Goal: Entertainment & Leisure: Consume media (video, audio)

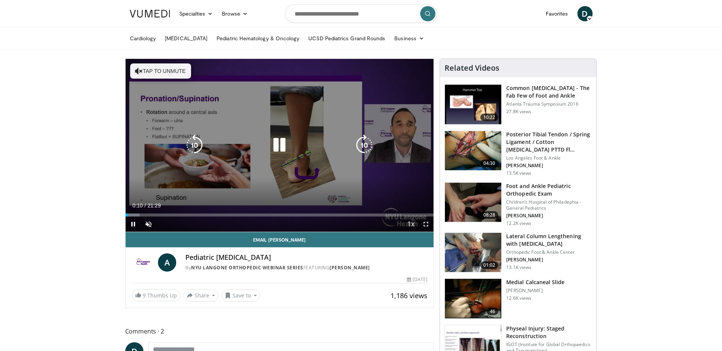
click at [323, 164] on div "10 seconds Tap to unmute" at bounding box center [280, 145] width 308 height 173
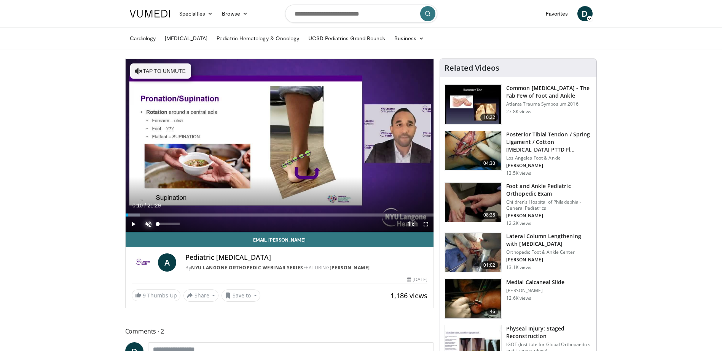
click at [146, 223] on span "Video Player" at bounding box center [148, 224] width 15 height 15
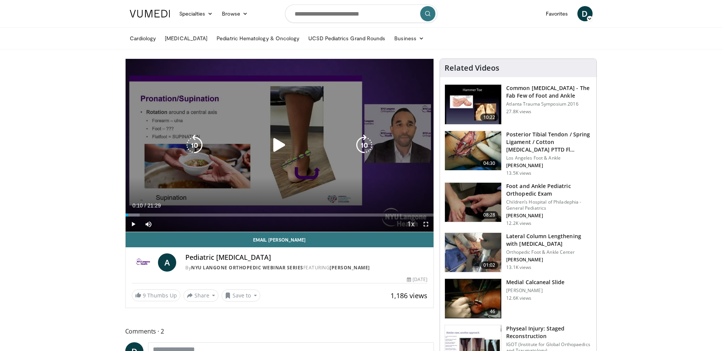
click at [273, 148] on icon "Video Player" at bounding box center [279, 145] width 21 height 21
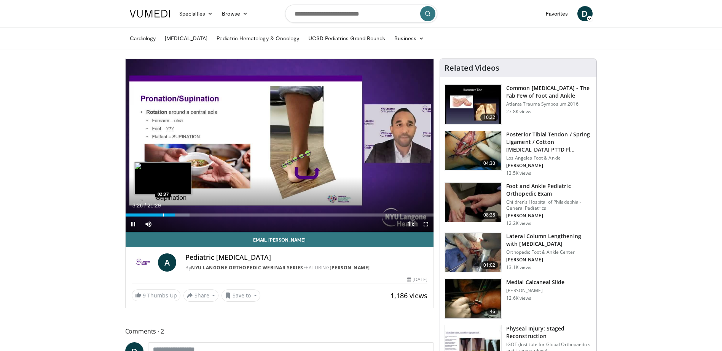
click at [163, 214] on div "Progress Bar" at bounding box center [163, 215] width 1 height 3
click at [148, 215] on div "Progress Bar" at bounding box center [148, 215] width 1 height 3
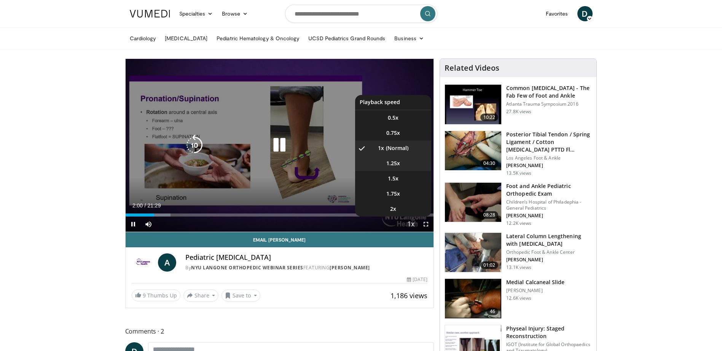
click at [399, 165] on span "1.25x" at bounding box center [393, 164] width 14 height 8
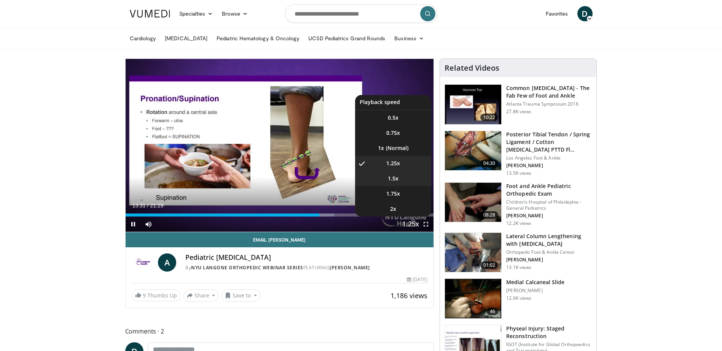
click at [399, 180] on li "1.5x" at bounding box center [393, 178] width 76 height 15
click at [396, 159] on li "1.25x" at bounding box center [393, 163] width 76 height 15
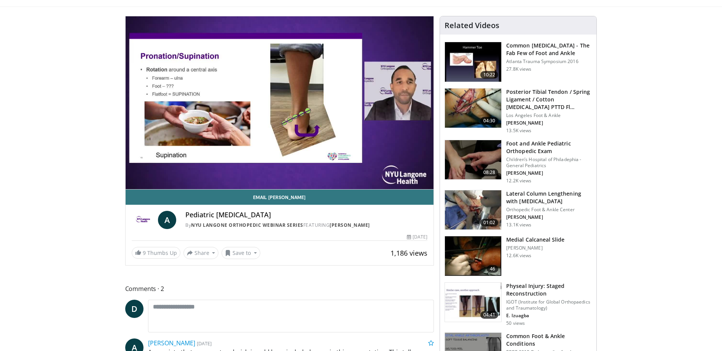
scroll to position [38, 0]
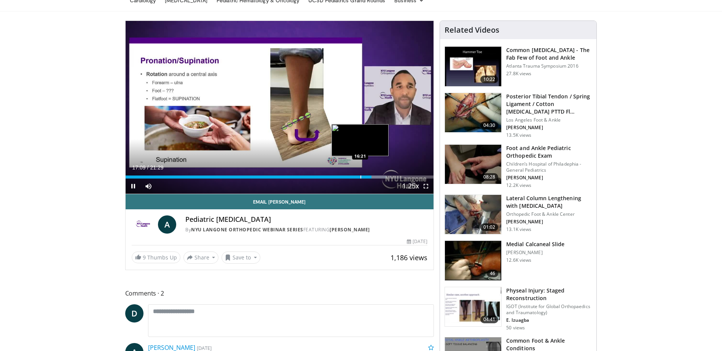
drag, startPoint x: 360, startPoint y: 177, endPoint x: 354, endPoint y: 178, distance: 5.4
click at [360, 177] on div "Progress Bar" at bounding box center [360, 177] width 1 height 3
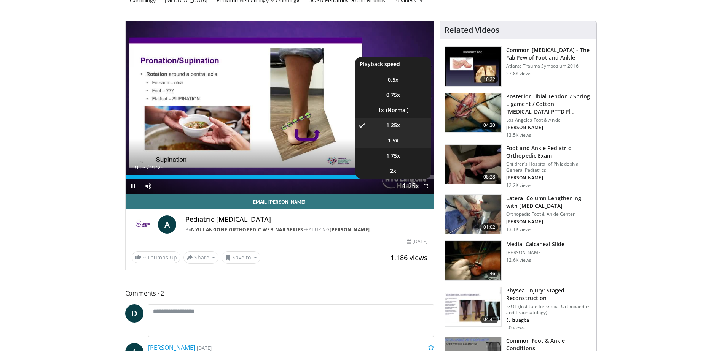
click at [407, 141] on li "1.5x" at bounding box center [393, 140] width 76 height 15
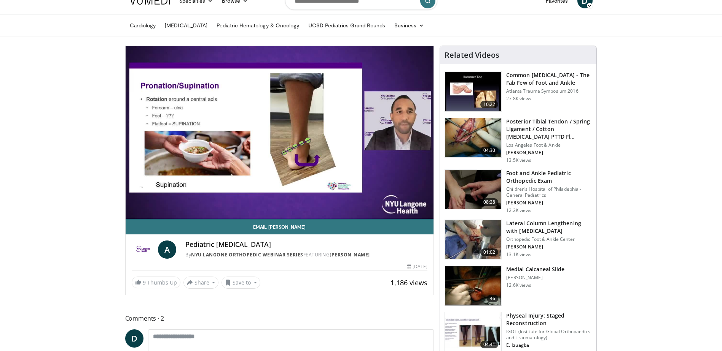
scroll to position [0, 0]
